Goal: Task Accomplishment & Management: Manage account settings

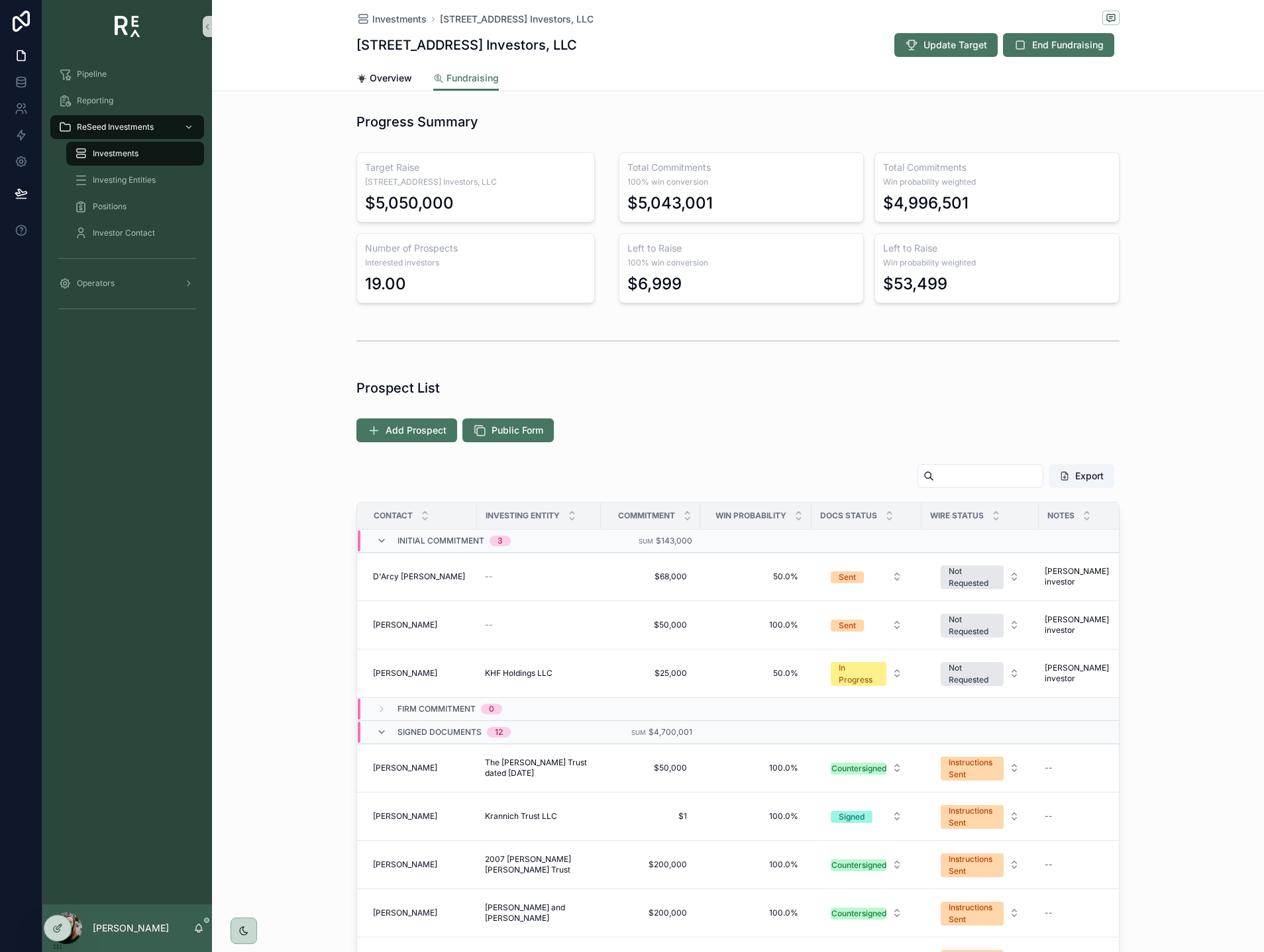
scroll to position [344, 0]
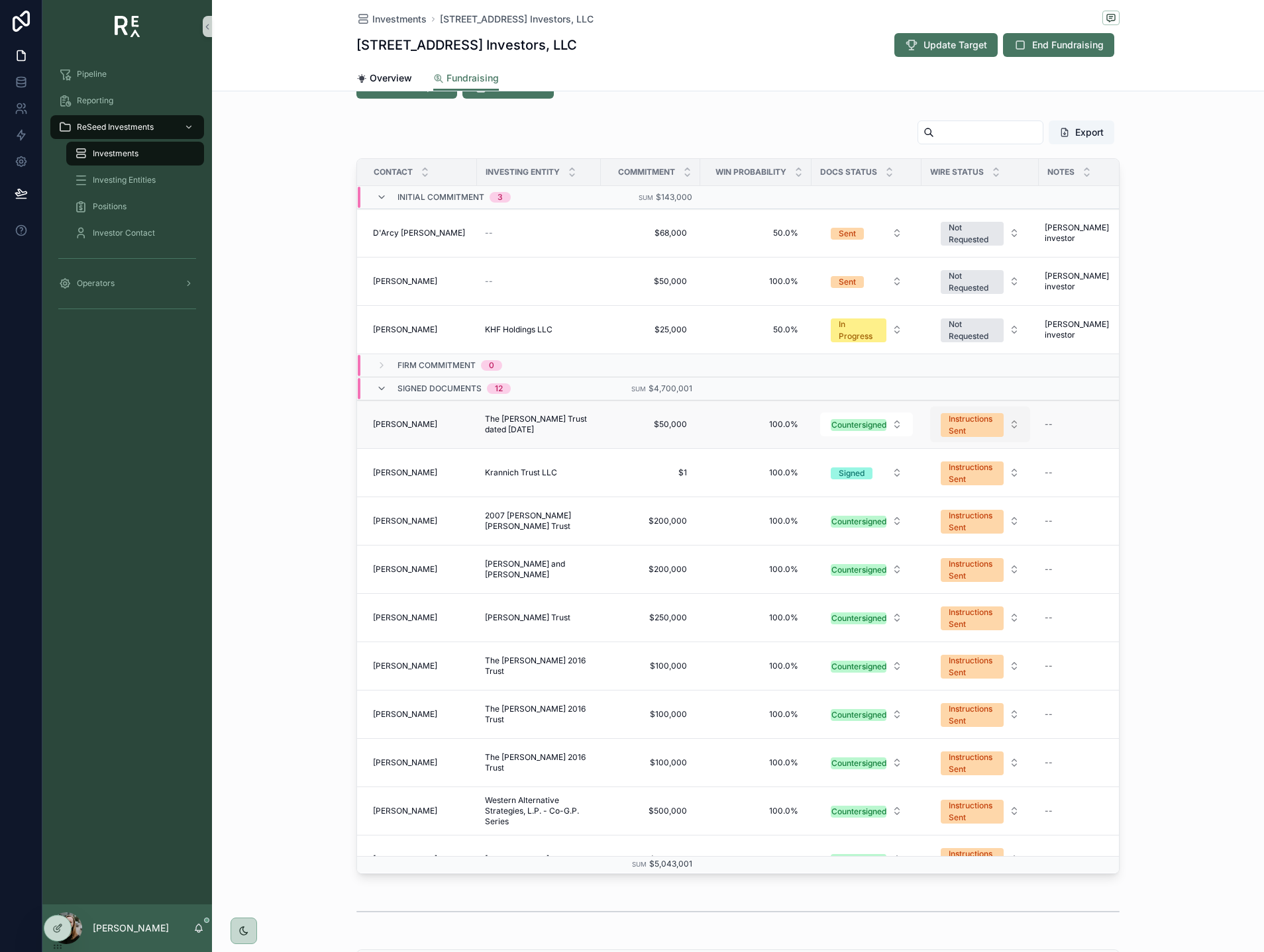
click at [982, 431] on div "Instructions Sent" at bounding box center [972, 424] width 47 height 24
click at [976, 559] on div "Wire Received" at bounding box center [980, 562] width 159 height 19
click at [1146, 444] on div "Export Contact Investing Entity Commitment Win Probability Docs Status Wire Sta…" at bounding box center [737, 496] width 1051 height 765
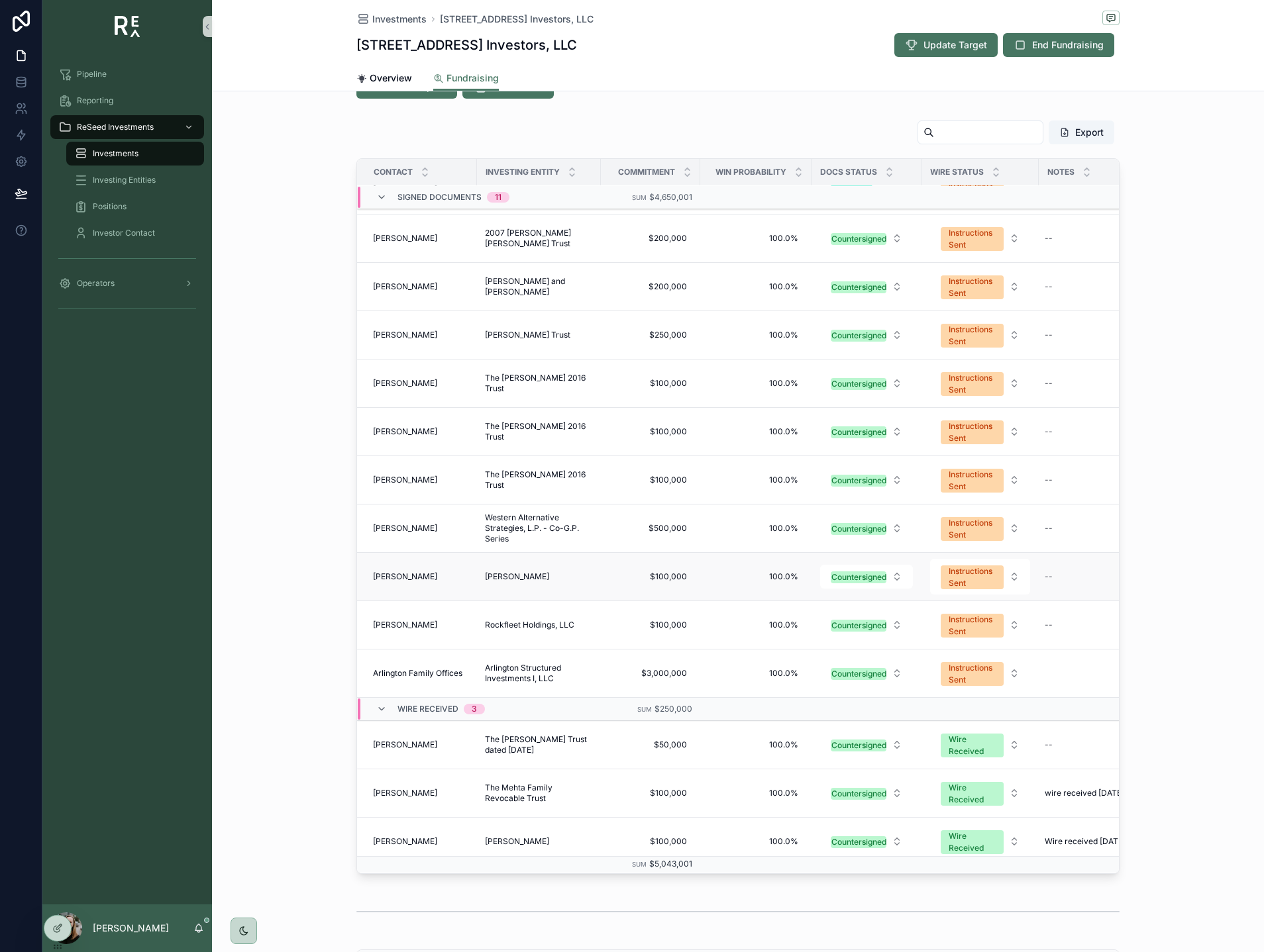
scroll to position [233, 0]
click at [992, 624] on div "Instructions Sent" at bounding box center [972, 626] width 47 height 24
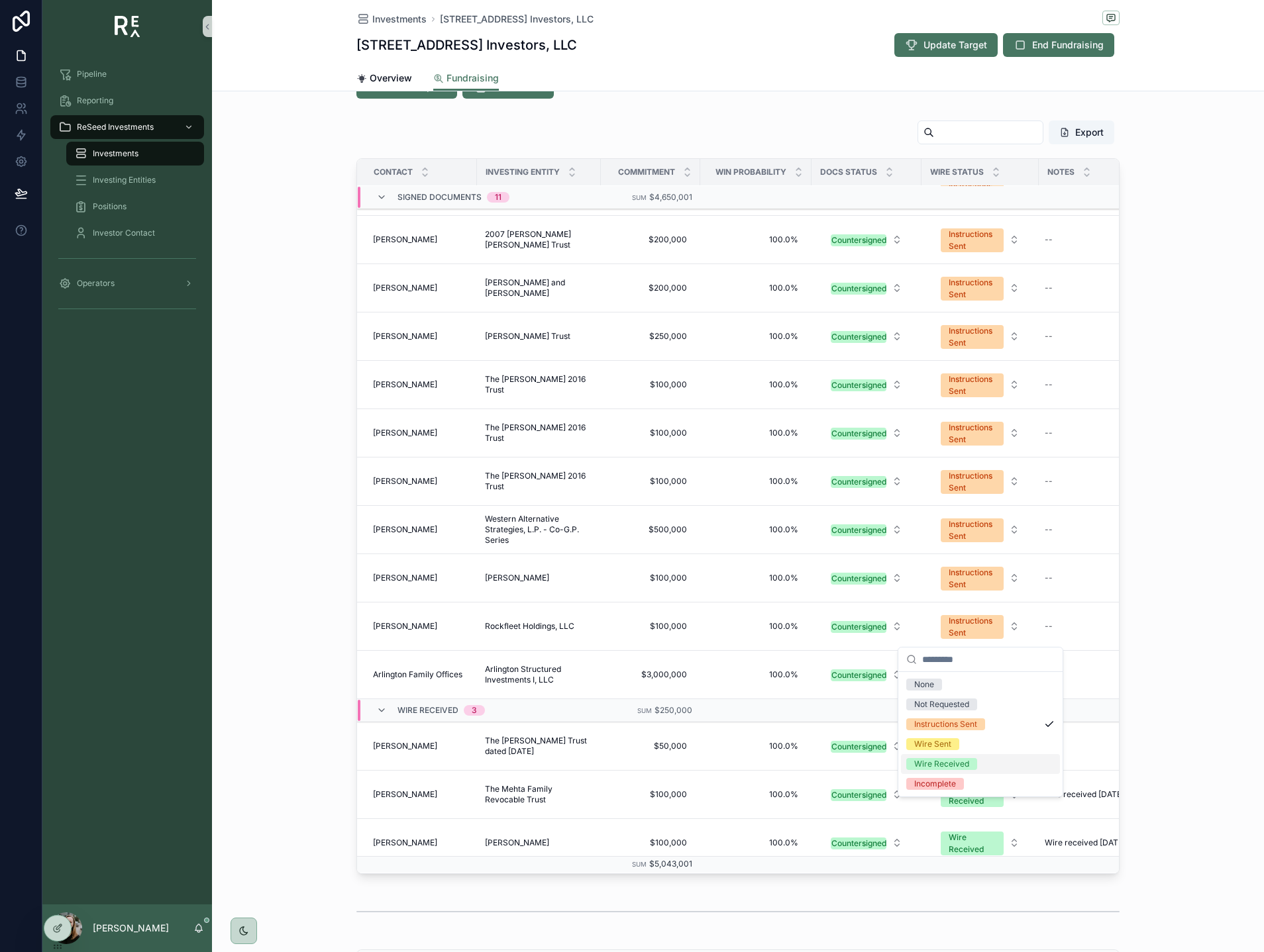
click at [956, 756] on div "Wire Received" at bounding box center [980, 764] width 159 height 19
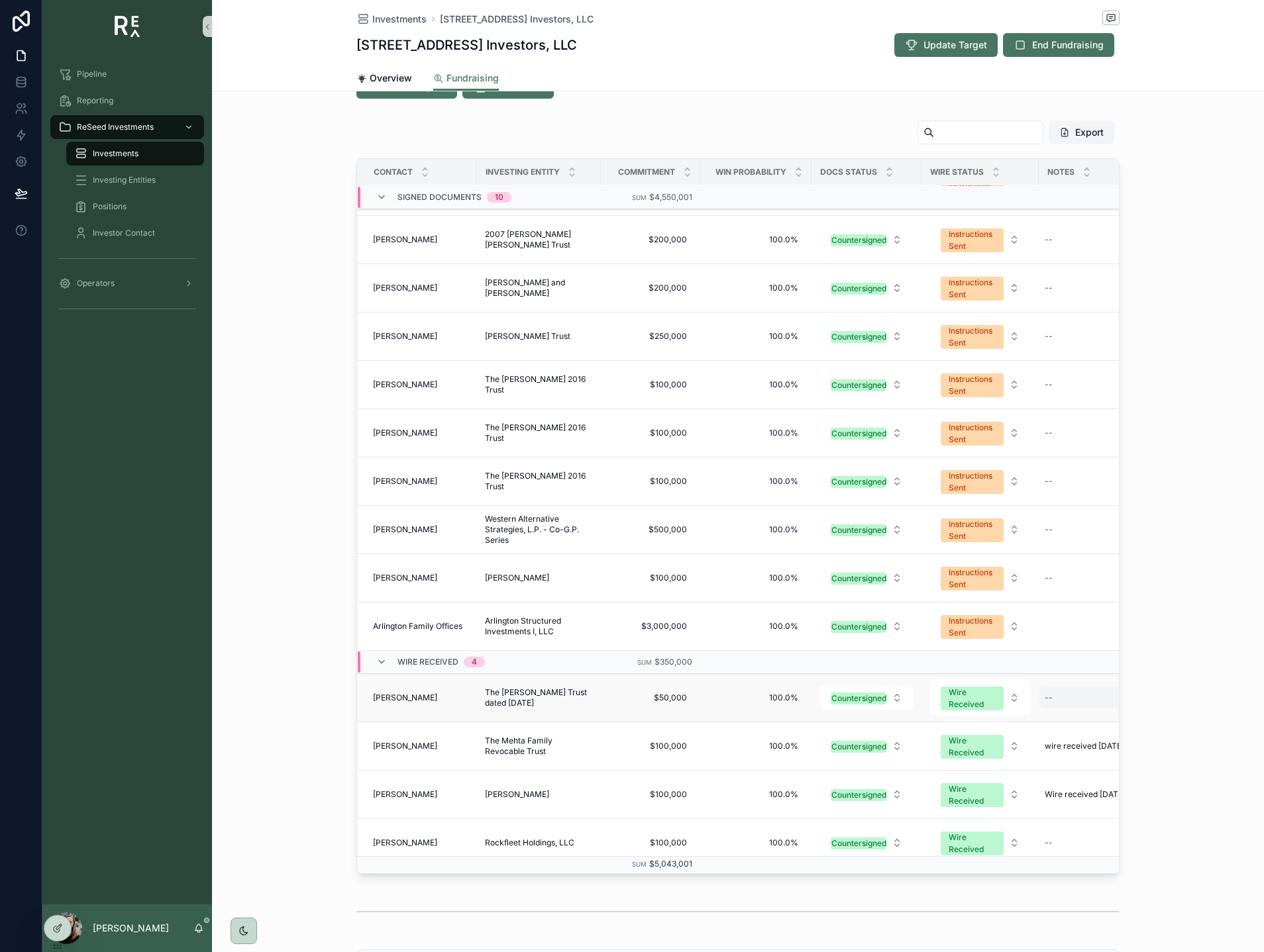
click at [1060, 698] on div "--" at bounding box center [1089, 697] width 99 height 21
type textarea "**********"
click at [1208, 719] on icon "scrollable content" at bounding box center [1206, 715] width 11 height 11
click at [1069, 841] on div "--" at bounding box center [1089, 843] width 99 height 21
click at [1065, 846] on div "--" at bounding box center [1089, 843] width 99 height 21
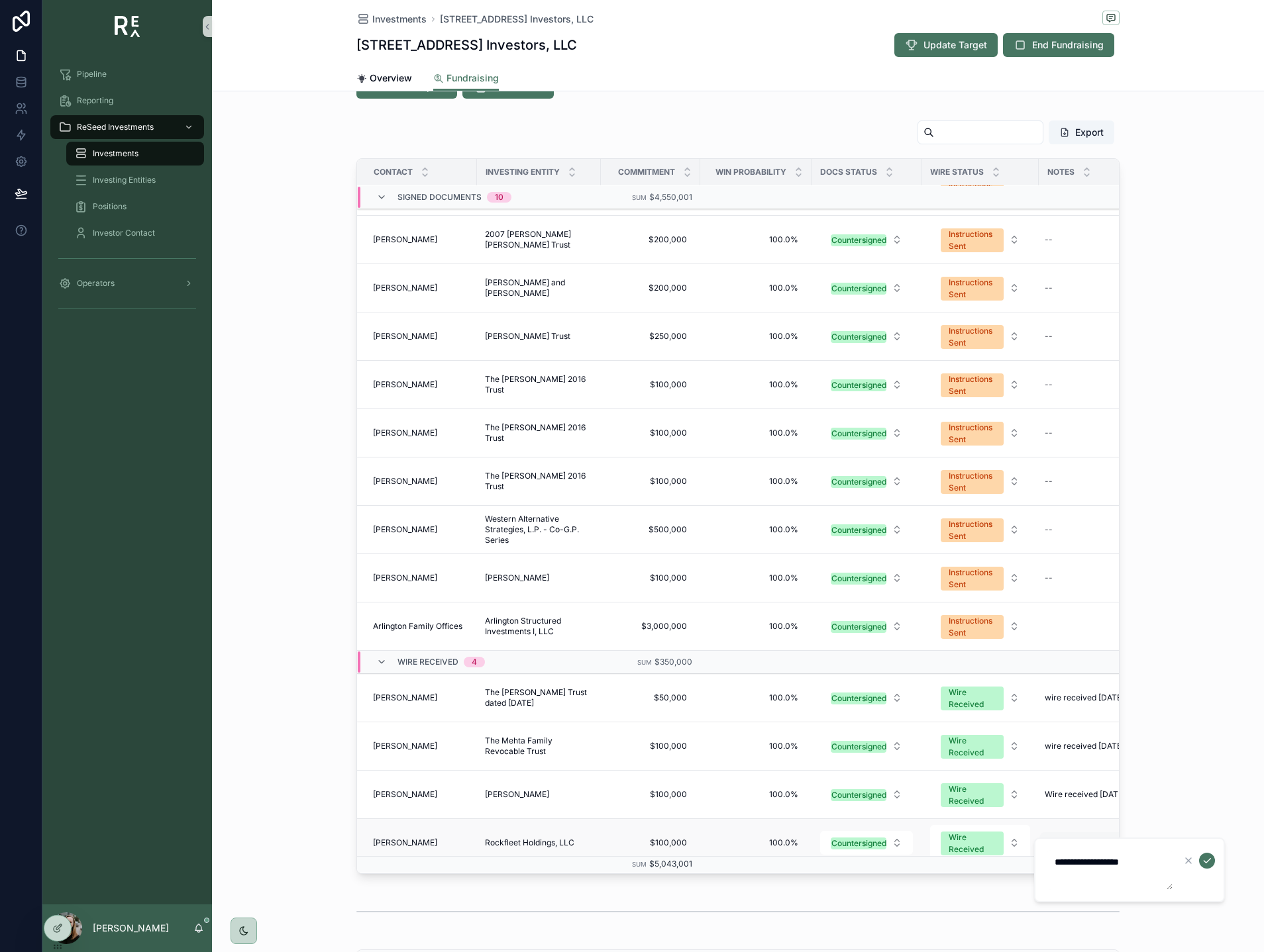
type textarea "**********"
click at [1209, 860] on icon "scrollable content" at bounding box center [1206, 860] width 11 height 11
click at [1171, 616] on div "Export Contact Investing Entity Commitment Win Probability Docs Status Wire Sta…" at bounding box center [737, 496] width 1051 height 765
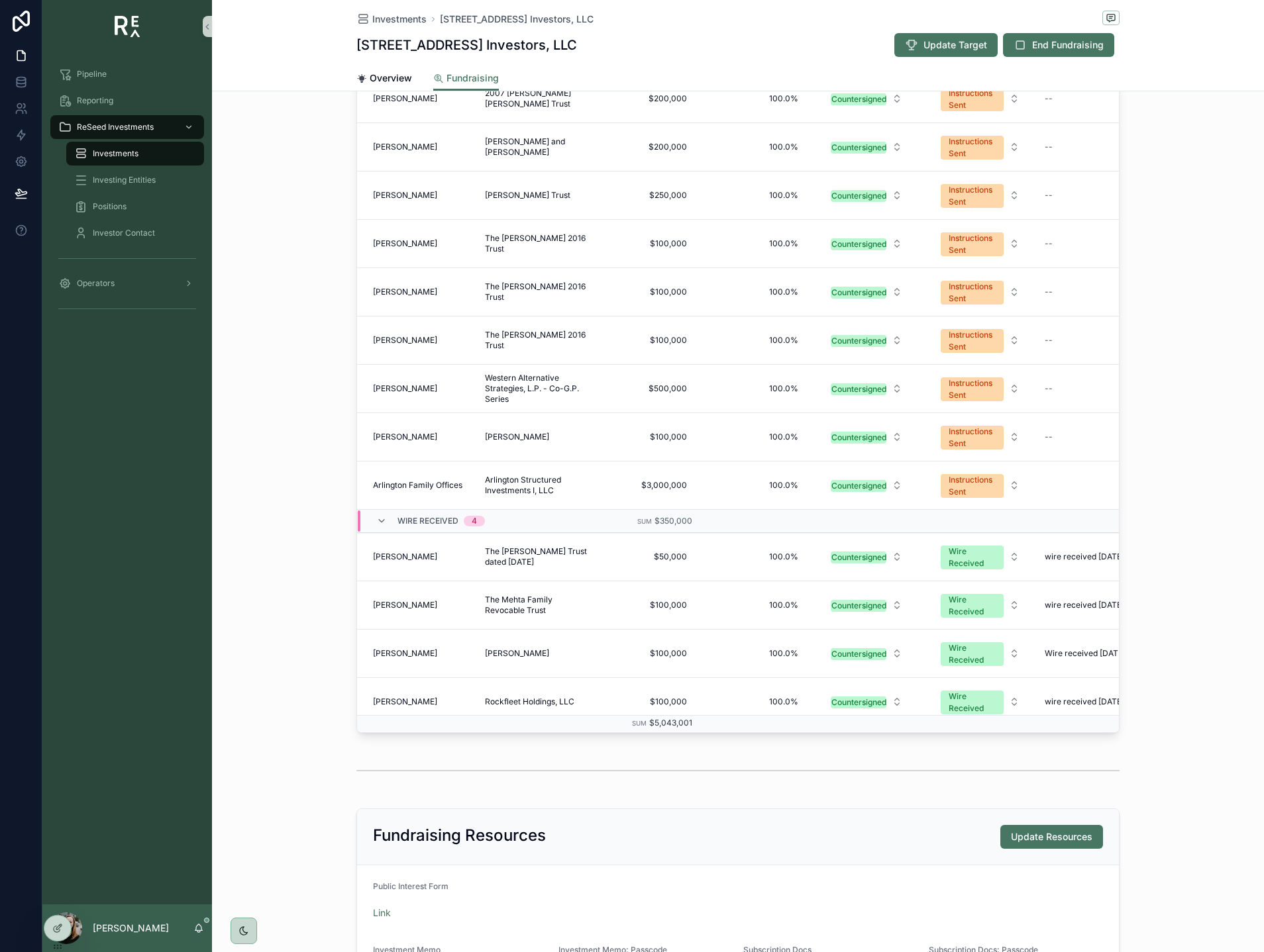
scroll to position [486, 0]
click at [1008, 437] on button "Instructions Sent" at bounding box center [979, 435] width 100 height 36
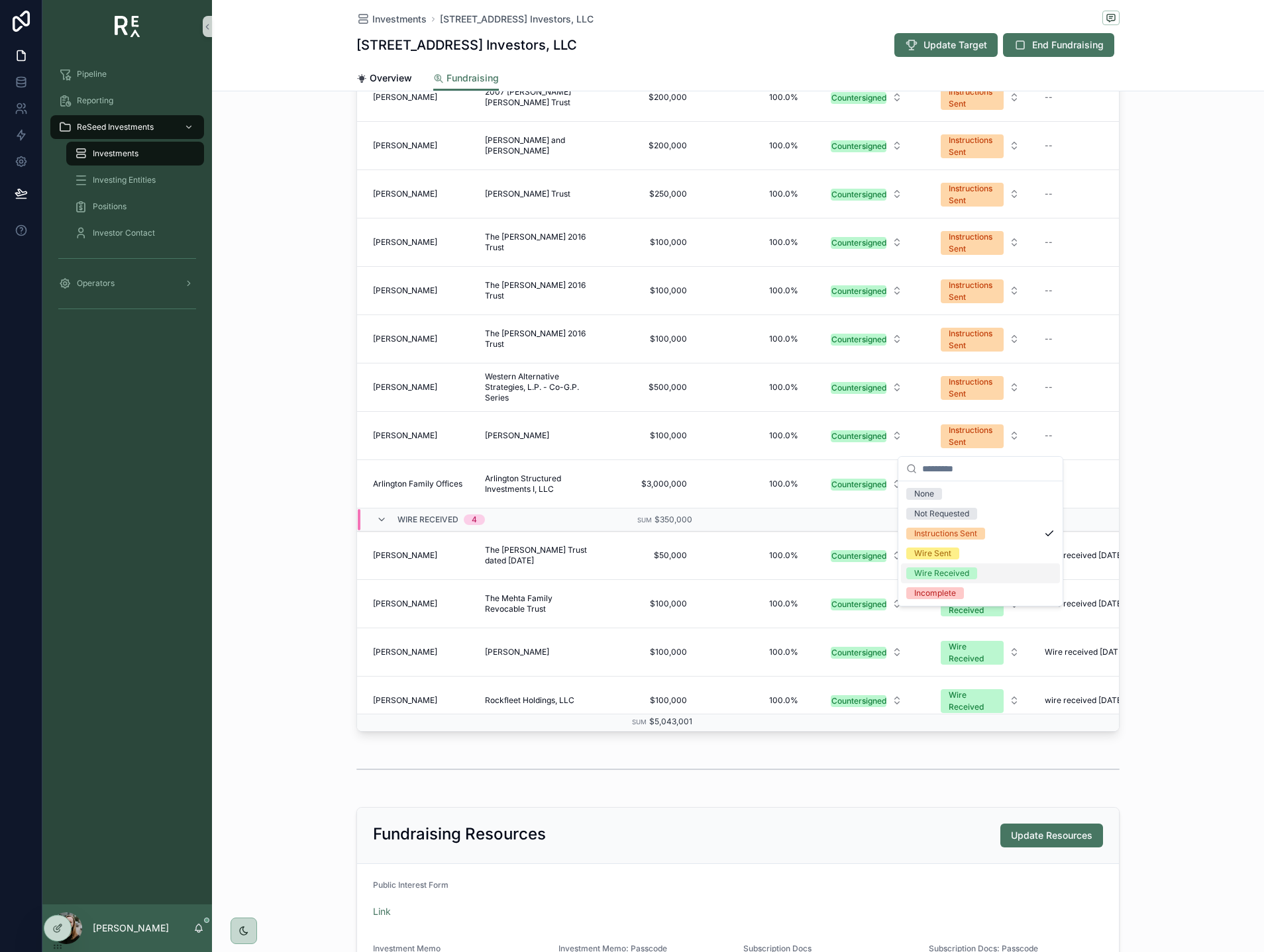
click at [958, 572] on div "Wire Received" at bounding box center [942, 573] width 55 height 12
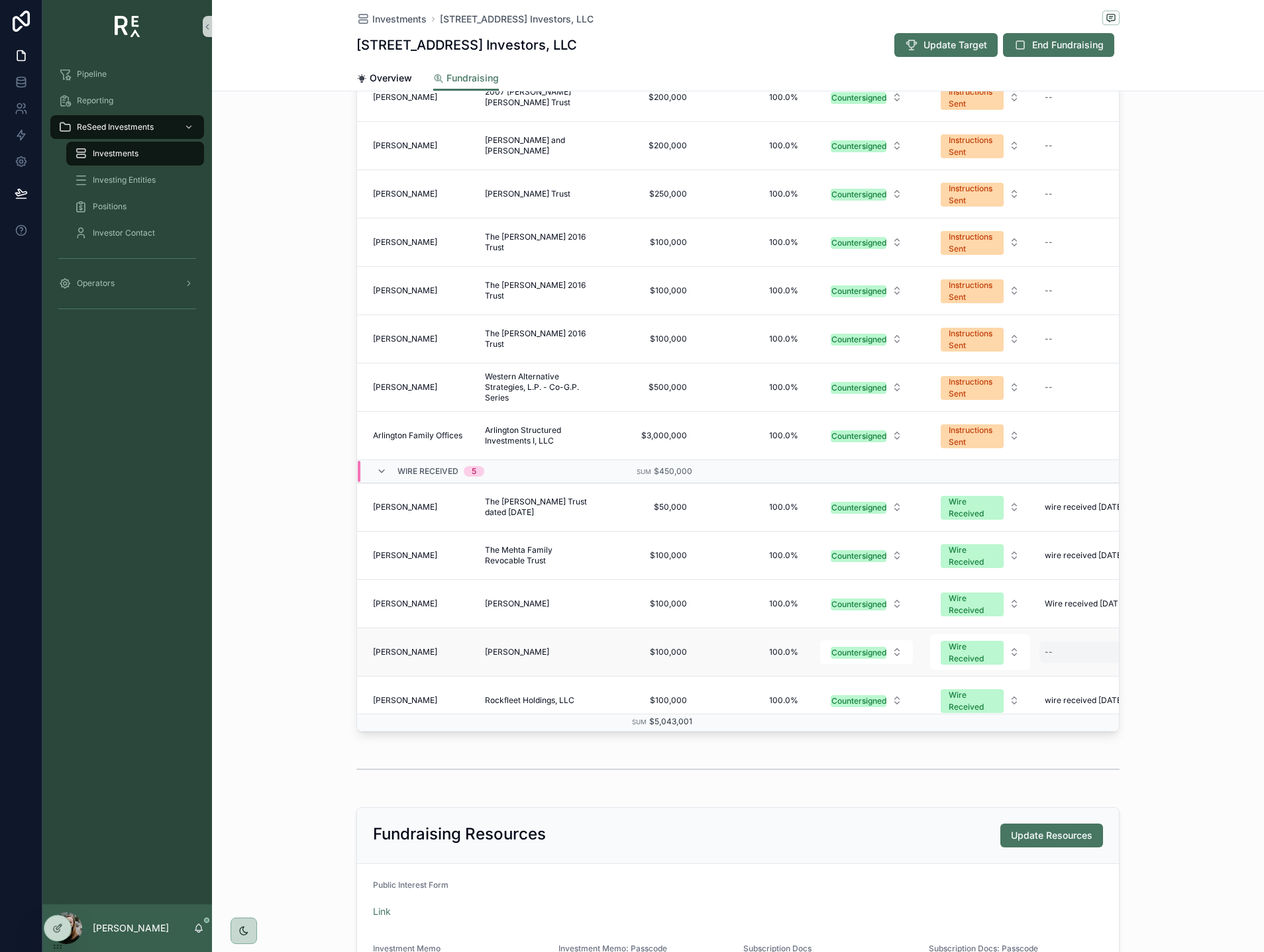
click at [1052, 645] on div "--" at bounding box center [1089, 652] width 99 height 21
type textarea "**********"
click at [1206, 671] on icon "scrollable content" at bounding box center [1206, 670] width 11 height 11
click at [1179, 521] on div "Export Contact Investing Entity Commitment Win Probability Docs Status Wire Sta…" at bounding box center [737, 354] width 1051 height 765
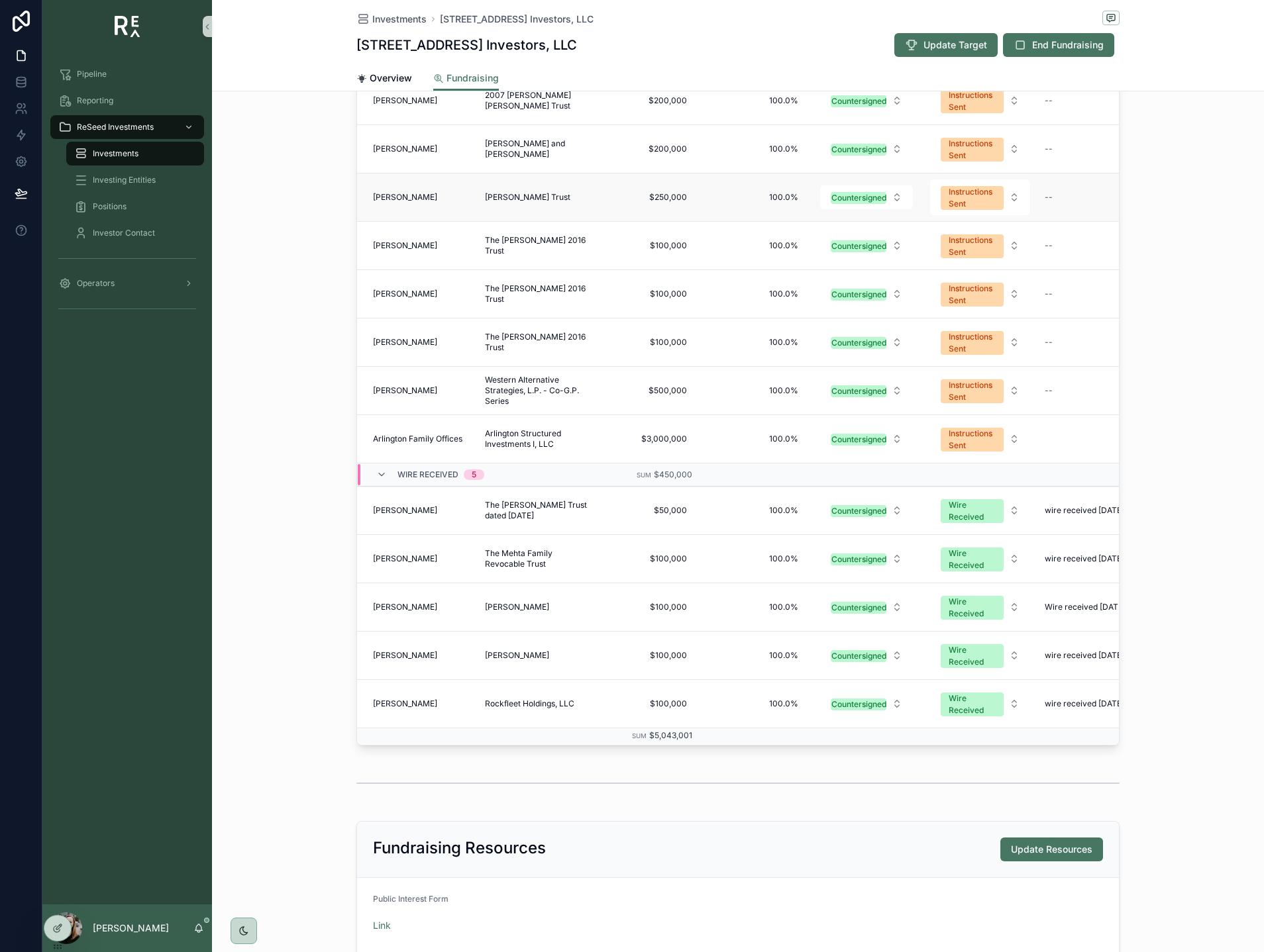
scroll to position [0, 0]
